Goal: Navigation & Orientation: Understand site structure

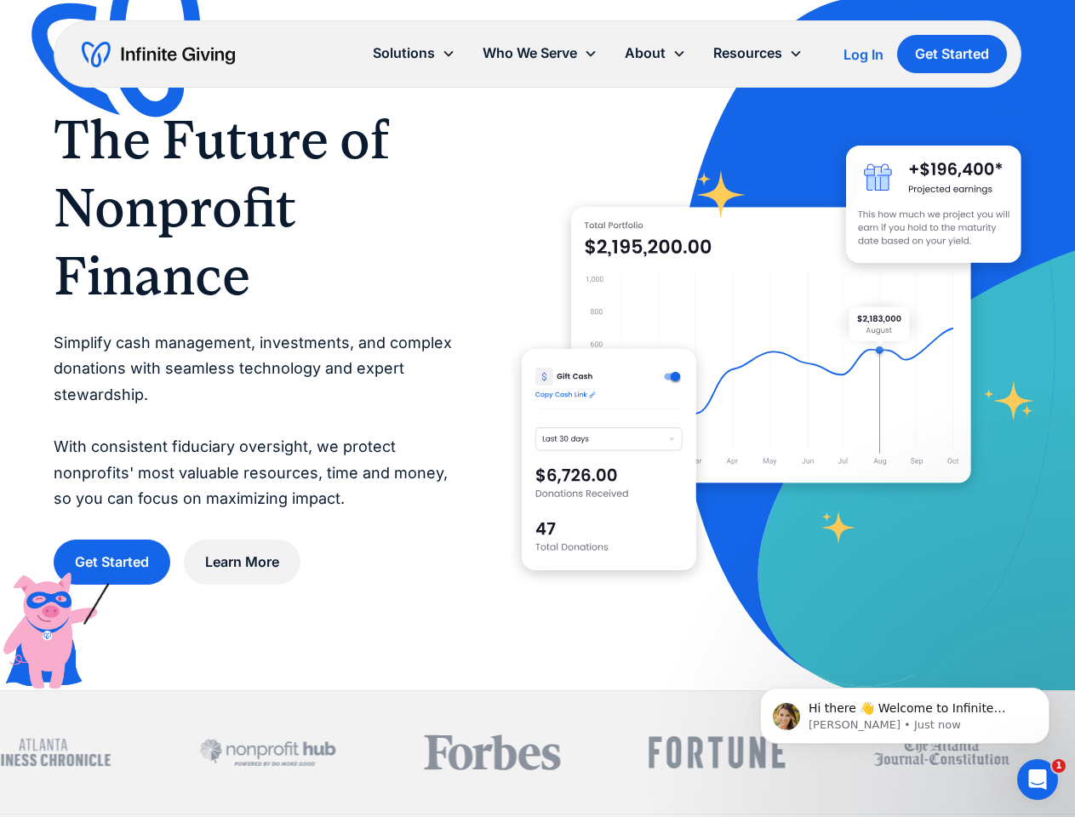
click at [683, 54] on icon at bounding box center [680, 54] width 14 height 14
click at [414, 53] on div "Solutions" at bounding box center [404, 53] width 62 height 23
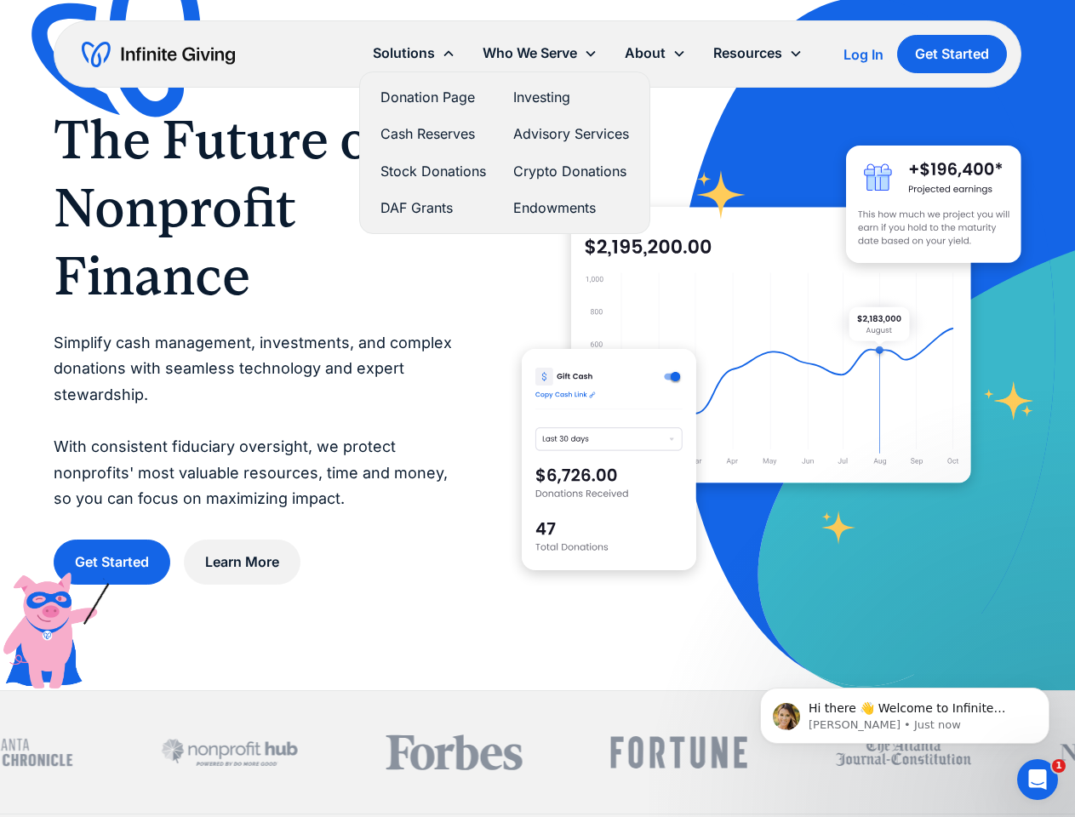
click at [540, 53] on div "Who We Serve" at bounding box center [530, 53] width 95 height 23
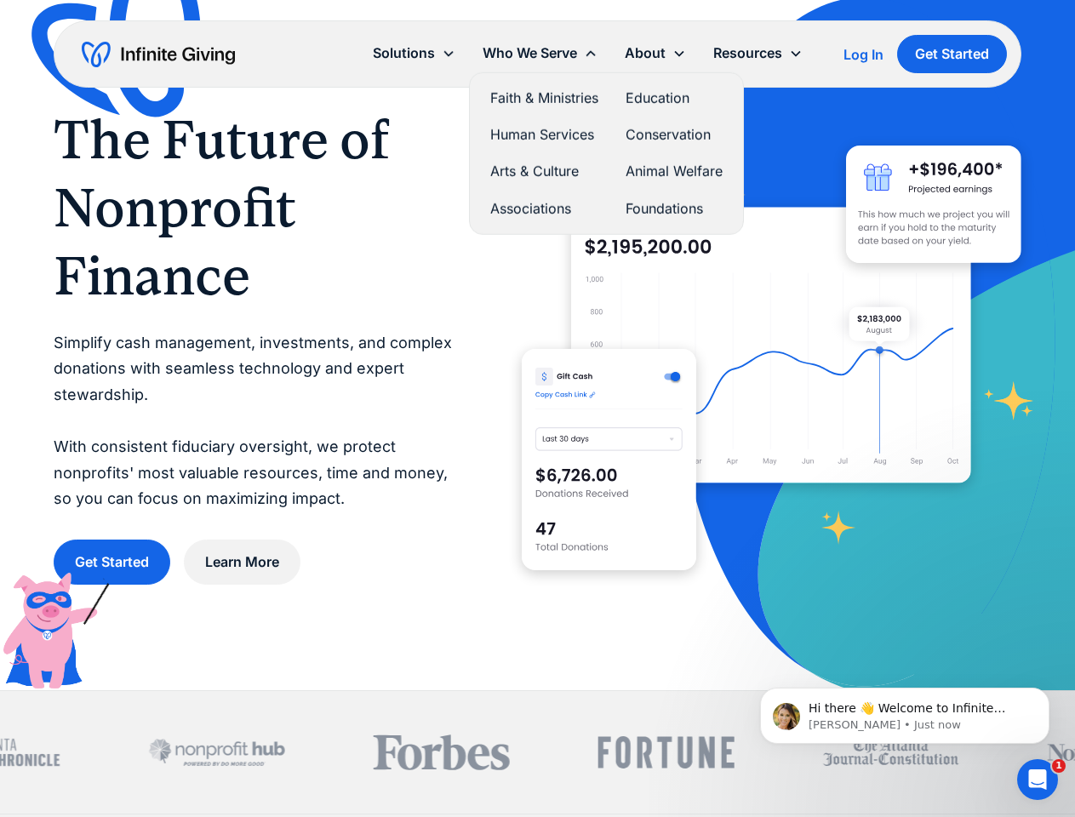
click at [656, 53] on div "About" at bounding box center [645, 53] width 41 height 23
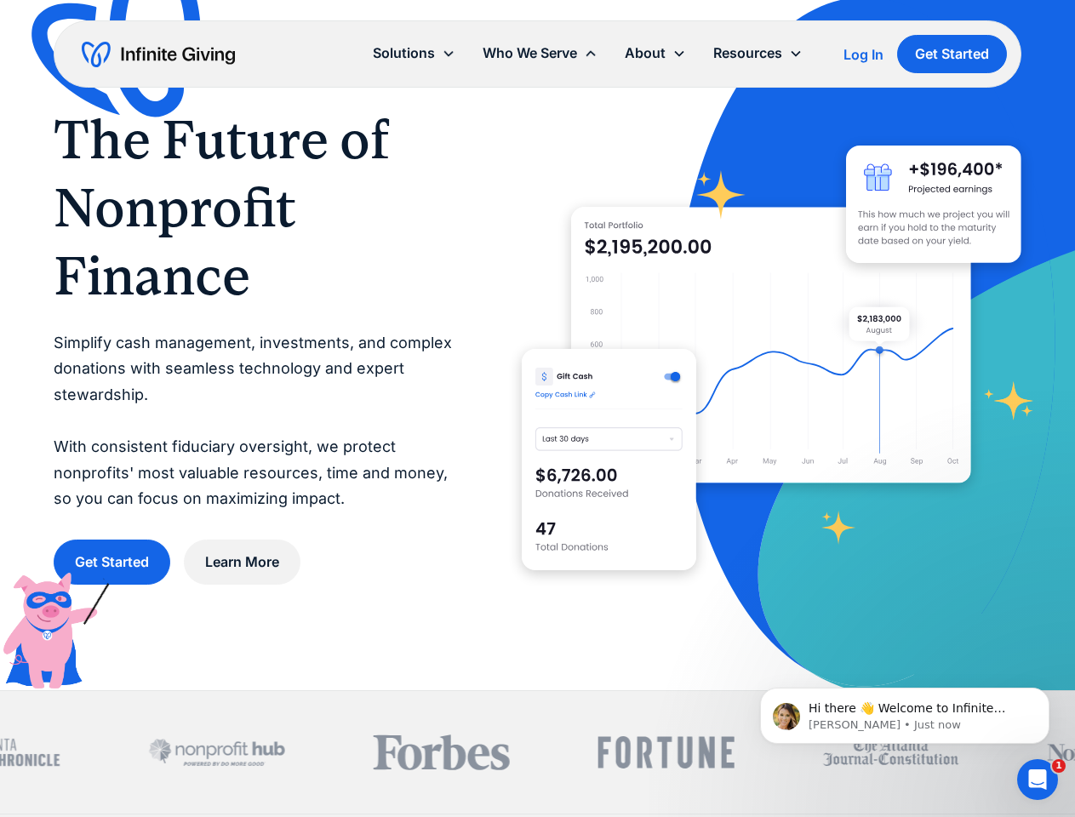
click at [758, 53] on div "Resources" at bounding box center [747, 53] width 69 height 23
click at [905, 716] on span "Hi there 👋 Welcome to Infinite Giving. If you have any questions, just reply to…" at bounding box center [910, 734] width 203 height 65
